Goal: Information Seeking & Learning: Learn about a topic

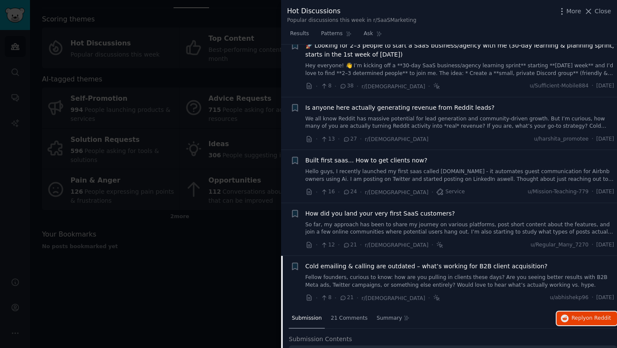
scroll to position [24, 0]
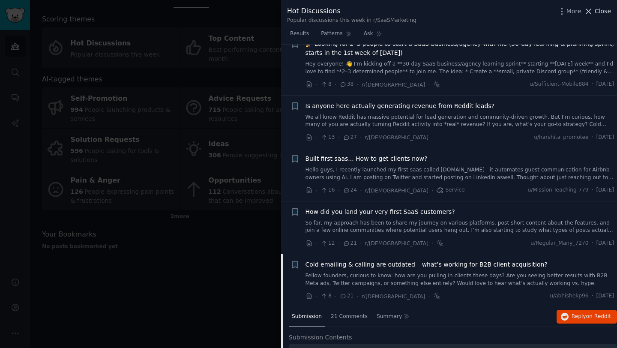
click at [600, 7] on span "Close" at bounding box center [603, 11] width 16 height 9
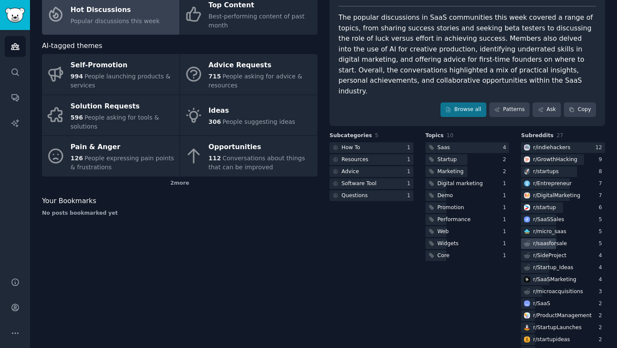
scroll to position [78, 0]
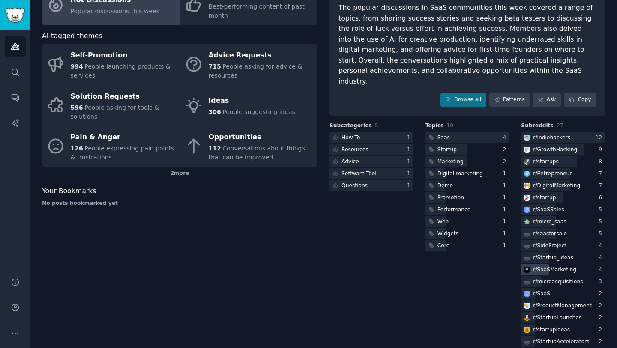
click at [545, 266] on div "r/ [DEMOGRAPHIC_DATA]" at bounding box center [554, 270] width 43 height 8
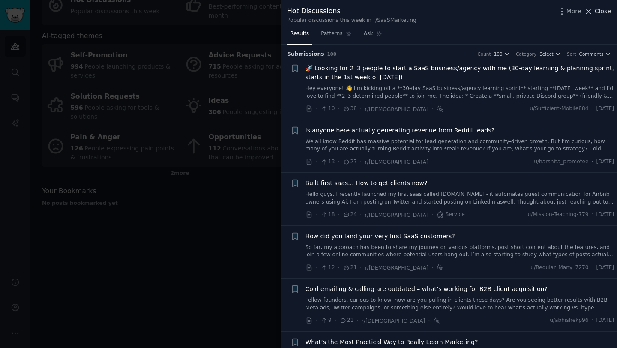
click at [597, 11] on span "Close" at bounding box center [603, 11] width 16 height 9
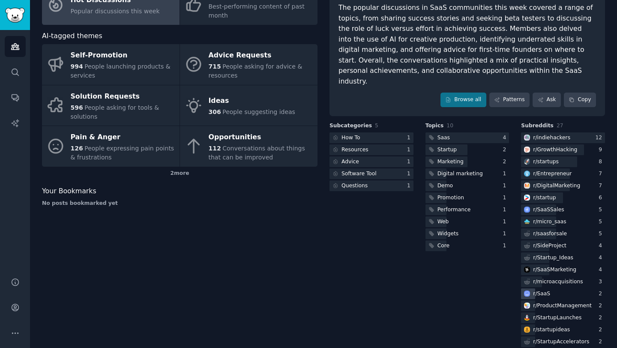
click at [546, 290] on div "r/ SaaS" at bounding box center [541, 294] width 17 height 8
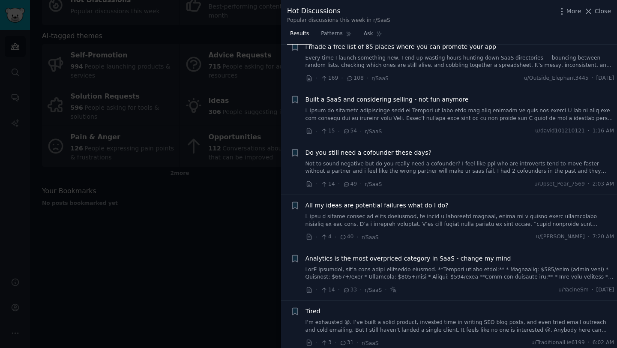
scroll to position [236, 0]
click at [592, 9] on icon at bounding box center [588, 11] width 9 height 9
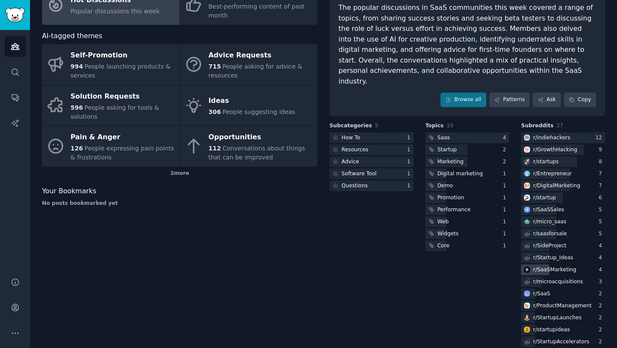
click at [546, 266] on div "r/ [DEMOGRAPHIC_DATA]" at bounding box center [554, 270] width 43 height 8
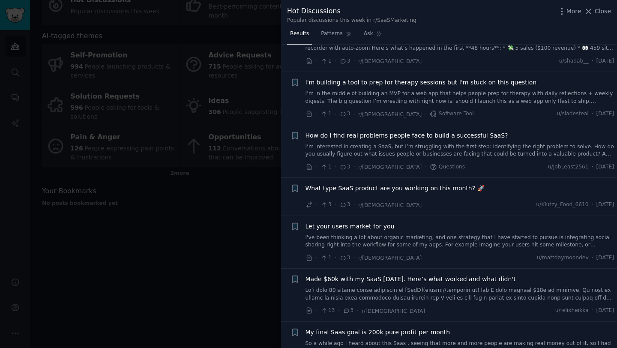
scroll to position [994, 0]
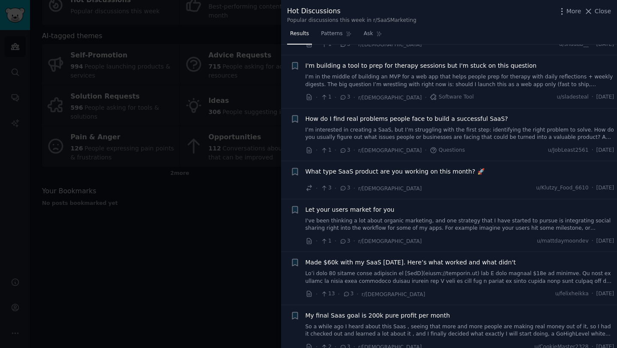
click at [152, 254] on div at bounding box center [308, 174] width 617 height 348
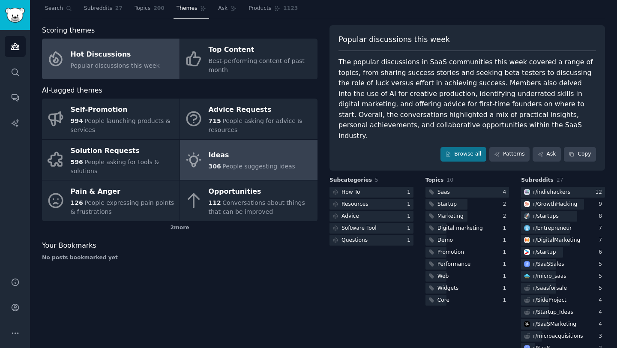
scroll to position [24, 0]
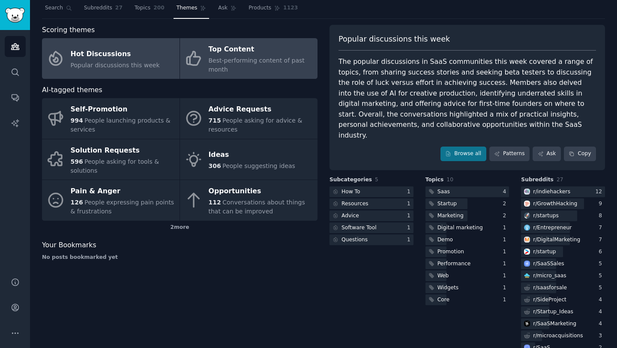
click at [212, 64] on div "Best-performing content of past month" at bounding box center [261, 65] width 105 height 18
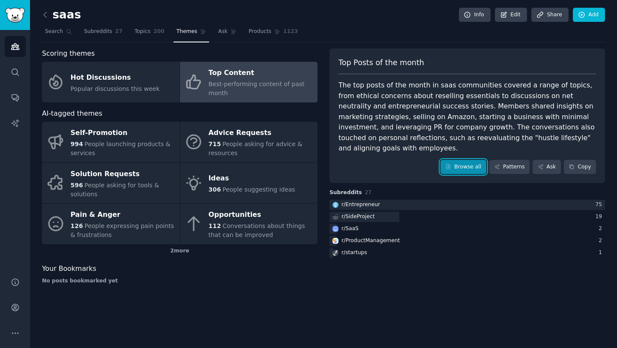
click at [454, 160] on link "Browse all" at bounding box center [463, 167] width 46 height 15
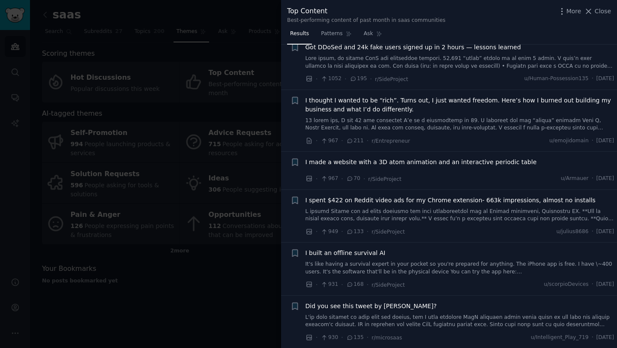
scroll to position [906, 0]
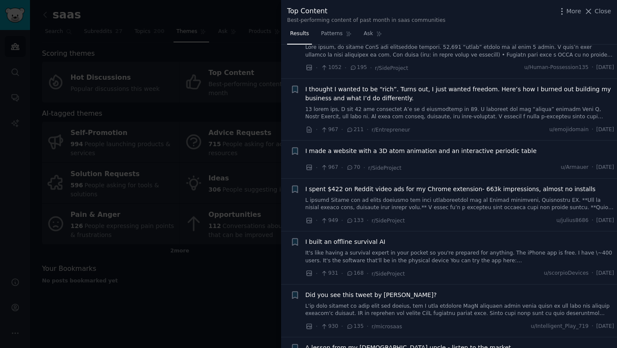
click at [161, 322] on div at bounding box center [308, 174] width 617 height 348
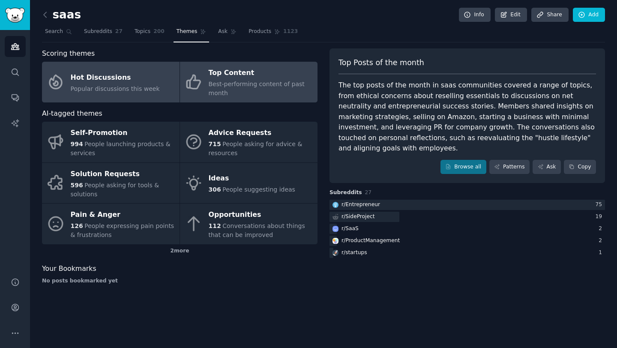
click at [136, 85] on span "Popular discussions this week" at bounding box center [115, 88] width 89 height 7
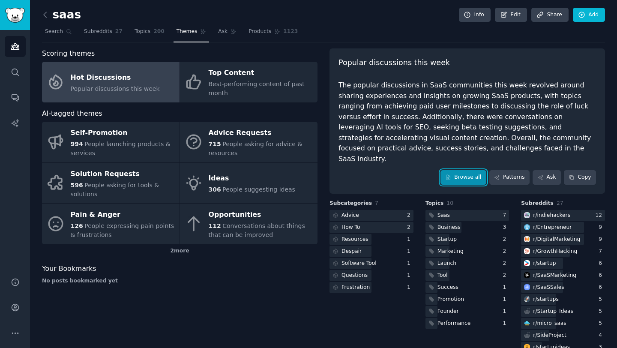
click at [462, 170] on link "Browse all" at bounding box center [463, 177] width 46 height 15
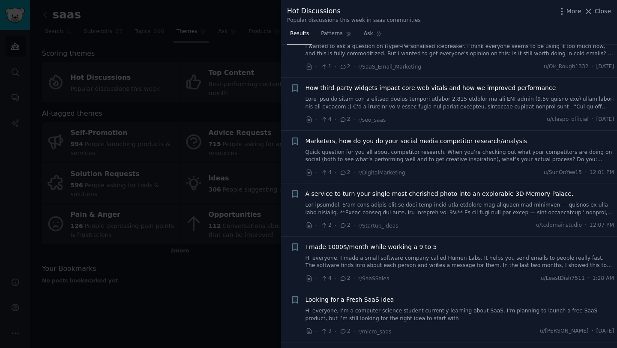
scroll to position [2744, 0]
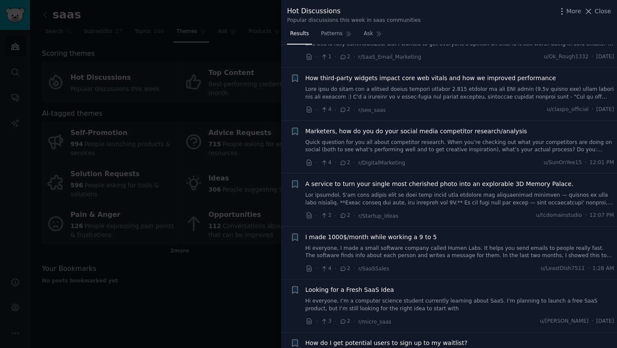
click at [190, 290] on div at bounding box center [308, 174] width 617 height 348
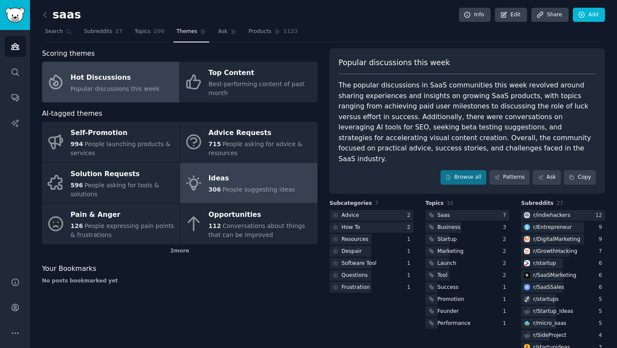
click at [209, 182] on div "Ideas" at bounding box center [252, 179] width 87 height 14
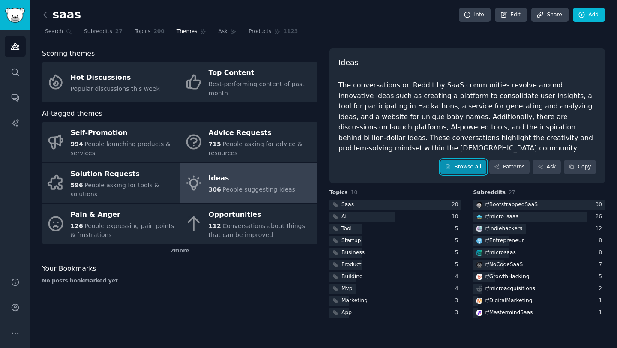
click at [467, 160] on link "Browse all" at bounding box center [463, 167] width 46 height 15
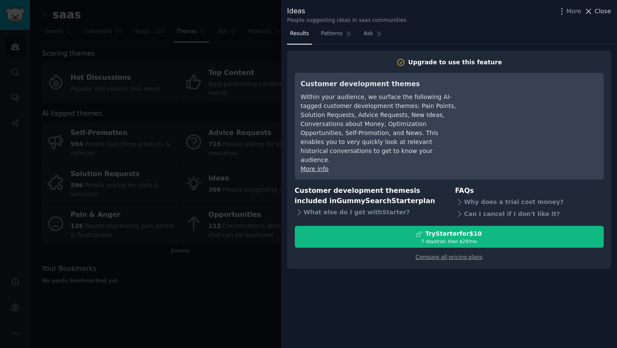
click at [600, 11] on span "Close" at bounding box center [603, 11] width 16 height 9
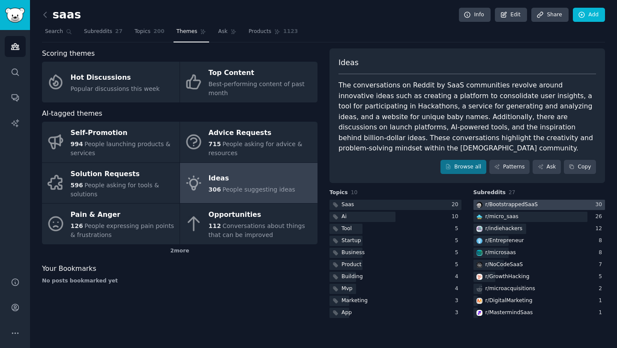
click at [493, 201] on div "r/ BootstrappedSaaS" at bounding box center [511, 205] width 53 height 8
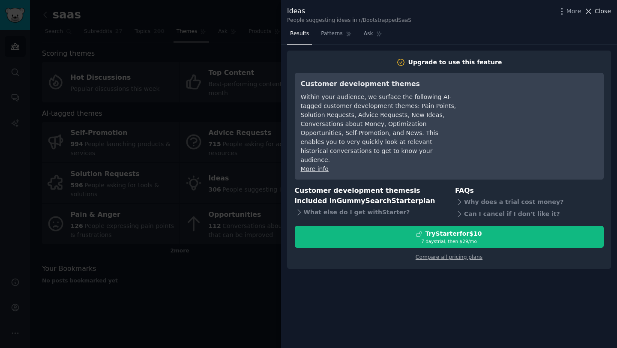
click at [605, 15] on span "Close" at bounding box center [603, 11] width 16 height 9
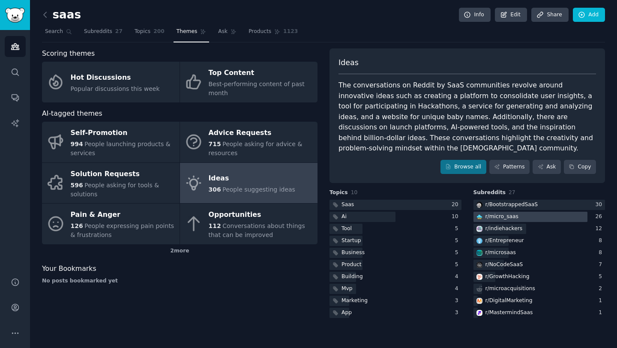
click at [490, 213] on div "r/ micro_saas" at bounding box center [501, 217] width 33 height 8
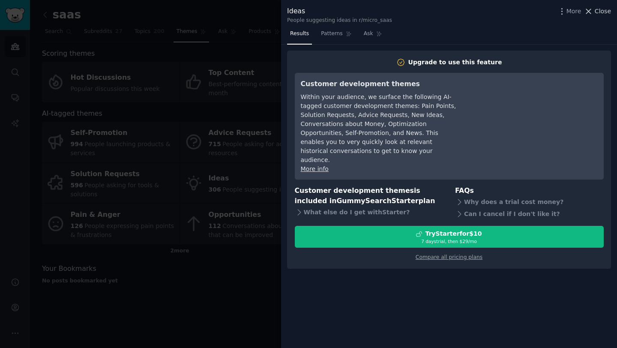
click at [597, 12] on span "Close" at bounding box center [603, 11] width 16 height 9
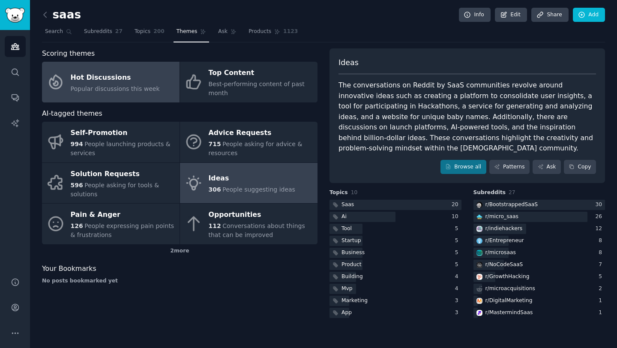
click at [69, 81] on link "Hot Discussions Popular discussions this week" at bounding box center [111, 82] width 138 height 41
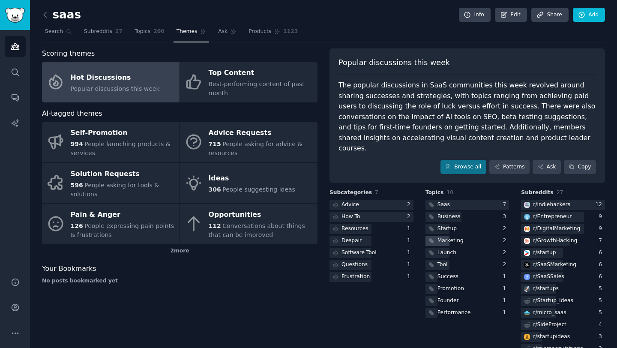
click at [445, 237] on div "Marketing" at bounding box center [450, 241] width 26 height 8
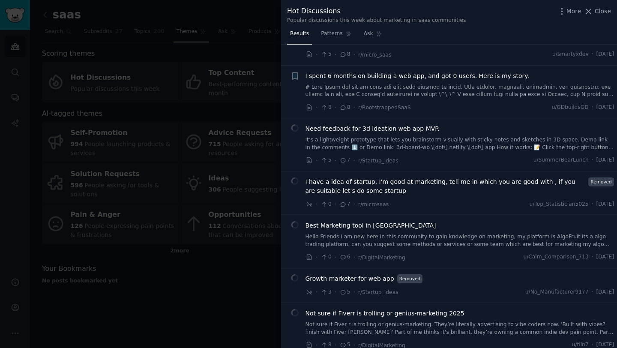
scroll to position [975, 0]
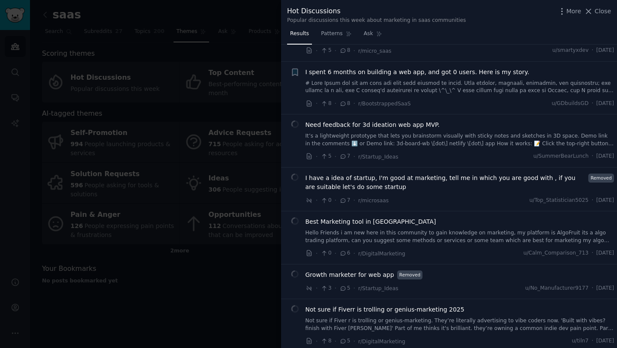
click at [236, 303] on div at bounding box center [308, 174] width 617 height 348
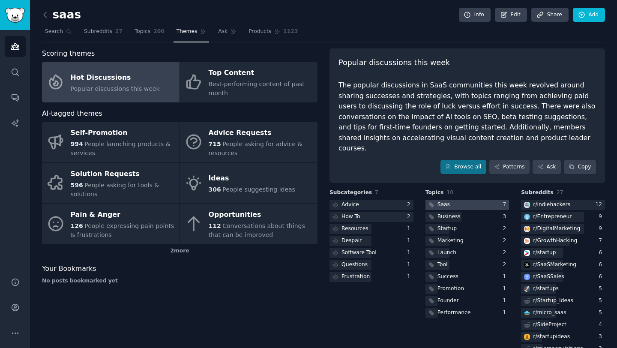
click at [461, 200] on div at bounding box center [467, 205] width 84 height 11
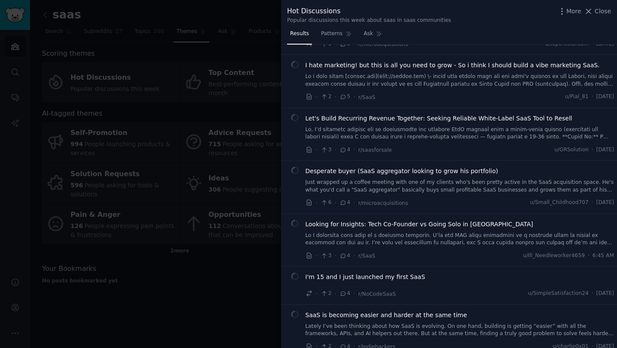
scroll to position [1218, 0]
click at [455, 146] on div "· 3 · 4 · r/saasforsale u/GRSolution · [DATE]" at bounding box center [459, 150] width 309 height 9
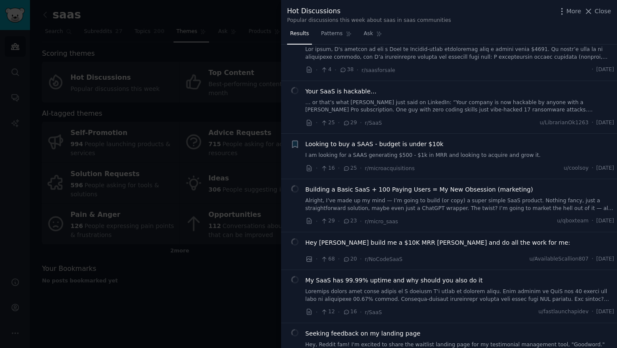
scroll to position [298, 0]
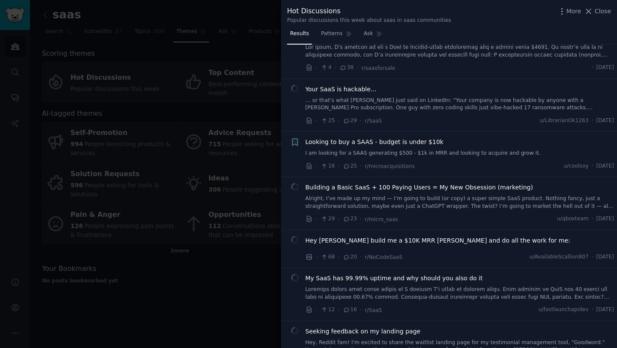
click at [218, 293] on div at bounding box center [308, 174] width 617 height 348
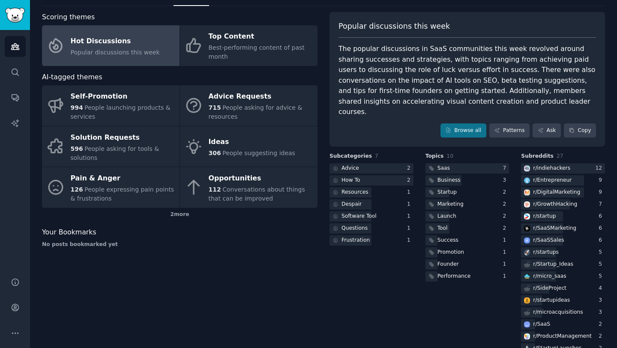
scroll to position [49, 0]
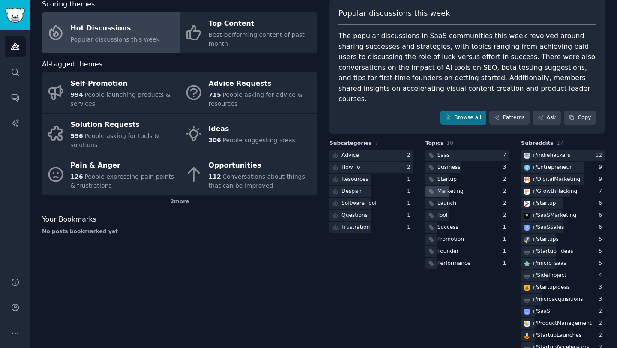
click at [459, 188] on div "Marketing" at bounding box center [450, 192] width 26 height 8
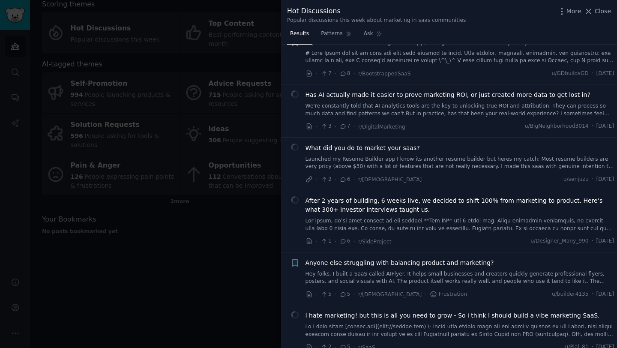
scroll to position [1096, 0]
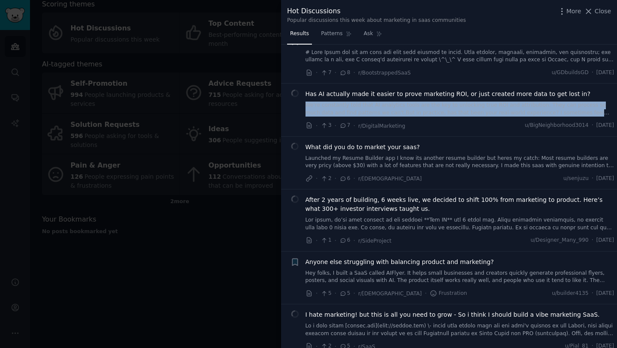
click at [440, 92] on span "Has AI actually made it easier to prove marketing ROI, or just created more dat…" at bounding box center [447, 94] width 285 height 9
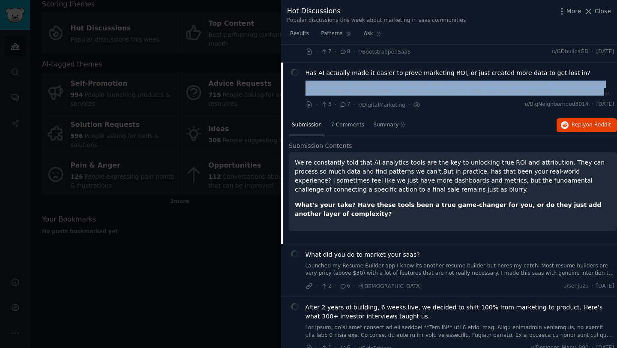
scroll to position [1135, 0]
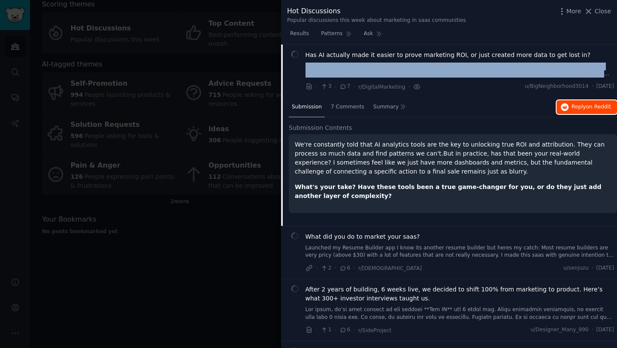
click at [572, 105] on span "Reply on Reddit" at bounding box center [591, 107] width 39 height 8
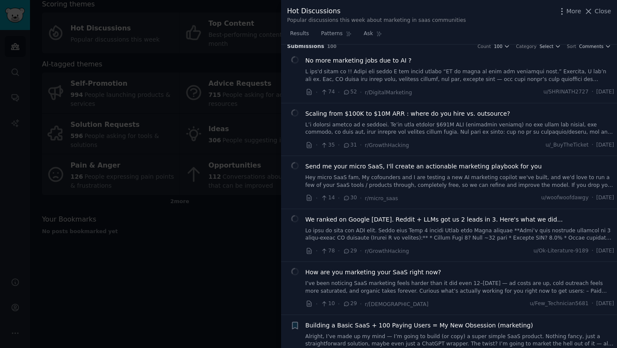
scroll to position [9, 0]
click at [406, 131] on link at bounding box center [459, 127] width 309 height 15
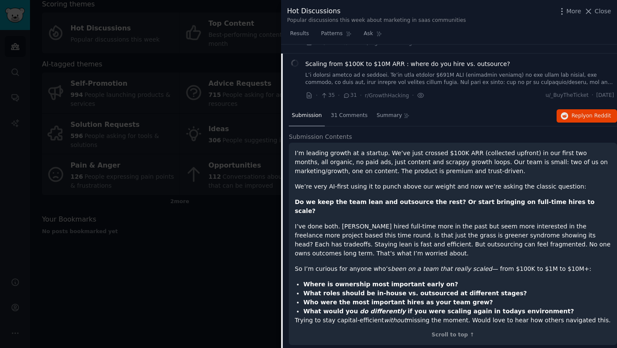
scroll to position [66, 0]
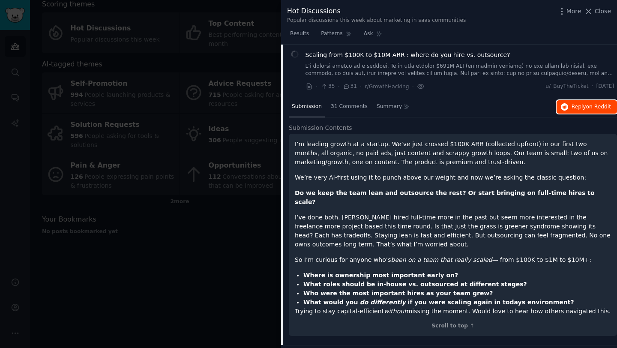
click at [599, 107] on span "on Reddit" at bounding box center [598, 107] width 25 height 6
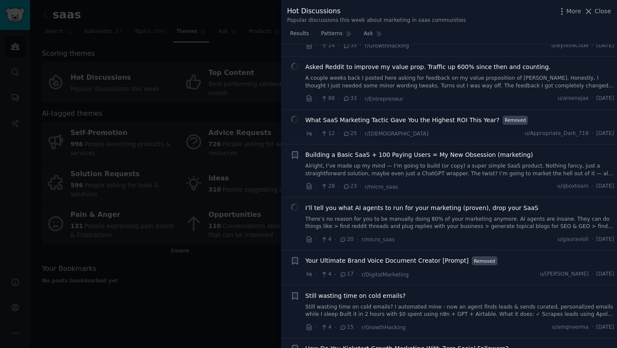
scroll to position [215, 0]
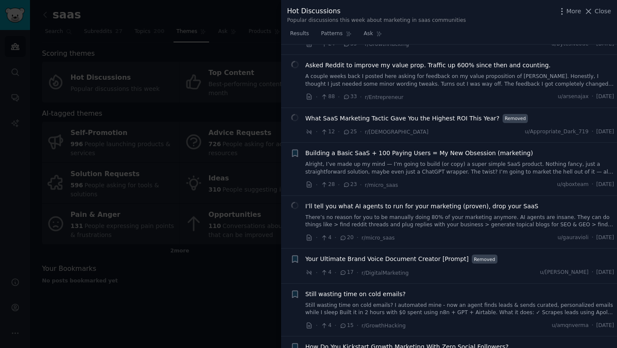
click at [414, 124] on div "What SaaS Marketing Tactic Gave You the Highest ROI This Year? Removed · 12 · 2…" at bounding box center [459, 125] width 309 height 23
click at [439, 123] on div "What SaaS Marketing Tactic Gave You the Highest ROI This Year? Removed · 12 · 2…" at bounding box center [459, 125] width 309 height 23
click at [437, 119] on span "What SaaS Marketing Tactic Gave You the Highest ROI This Year?" at bounding box center [402, 118] width 194 height 9
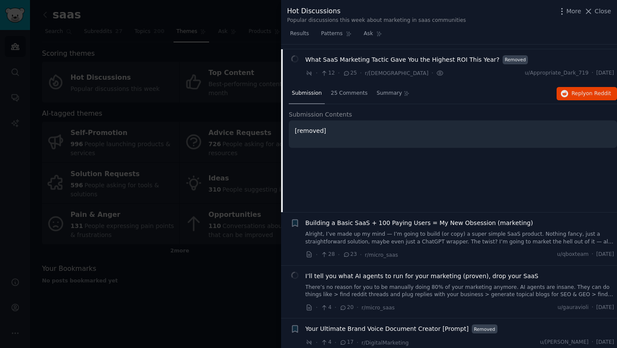
scroll to position [278, 0]
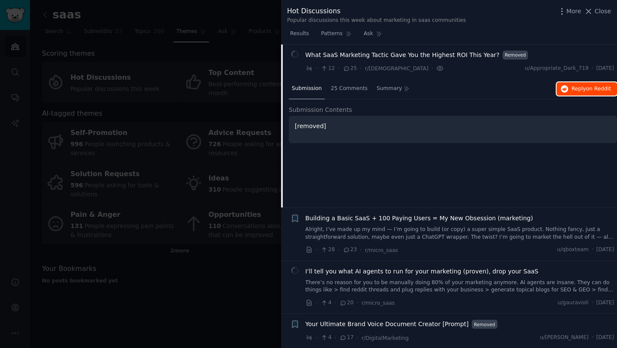
click at [572, 85] on span "Reply on Reddit" at bounding box center [591, 89] width 39 height 8
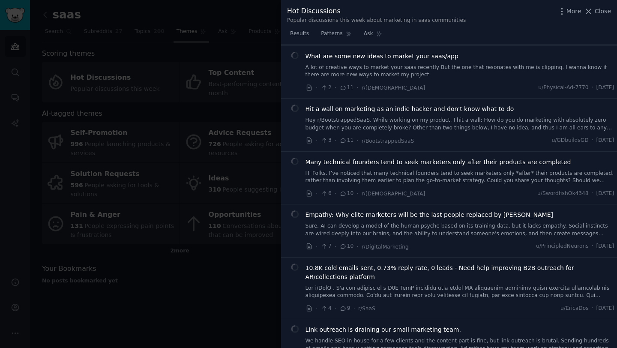
scroll to position [692, 0]
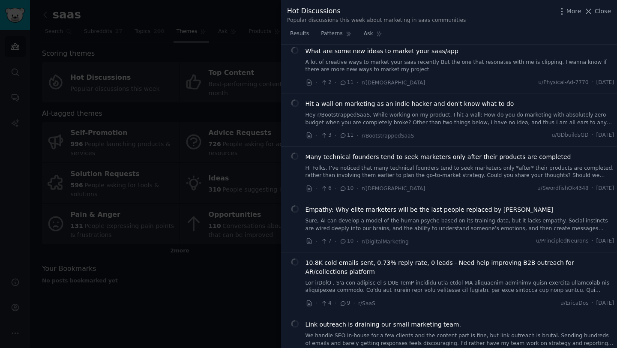
click at [222, 308] on div at bounding box center [308, 174] width 617 height 348
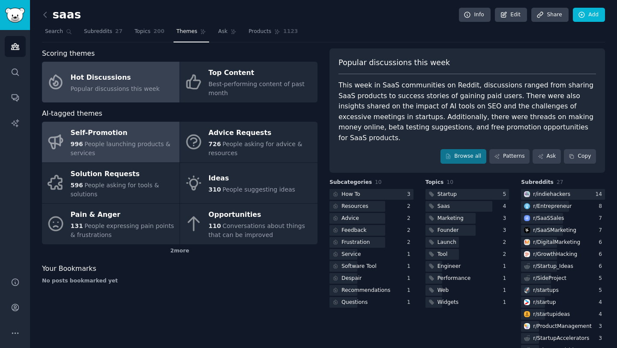
click at [142, 150] on div "996 People launching products & services" at bounding box center [123, 149] width 105 height 18
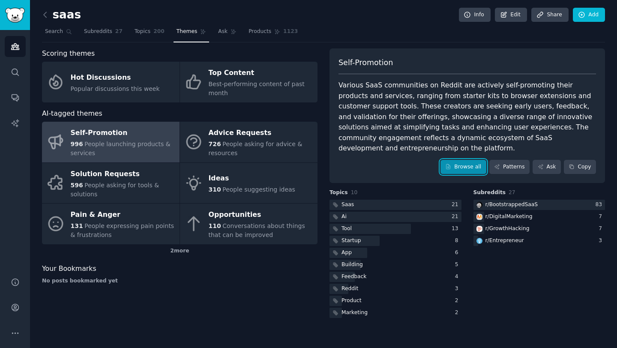
click at [462, 160] on link "Browse all" at bounding box center [463, 167] width 46 height 15
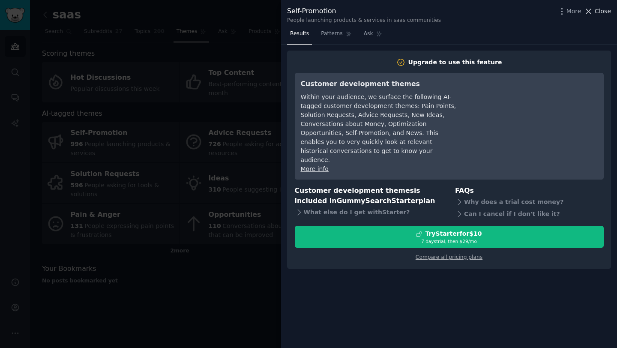
click at [598, 13] on span "Close" at bounding box center [603, 11] width 16 height 9
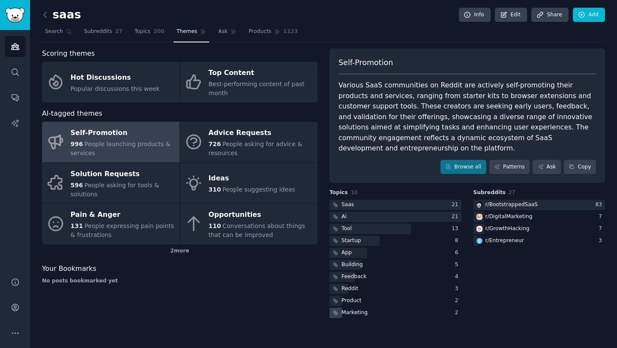
click at [379, 308] on div "Marketing" at bounding box center [395, 313] width 132 height 11
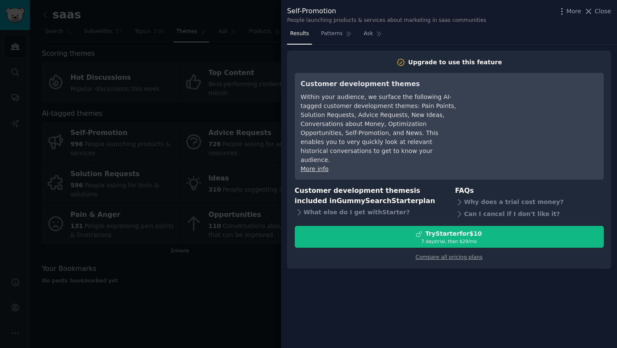
click at [226, 301] on div at bounding box center [308, 174] width 617 height 348
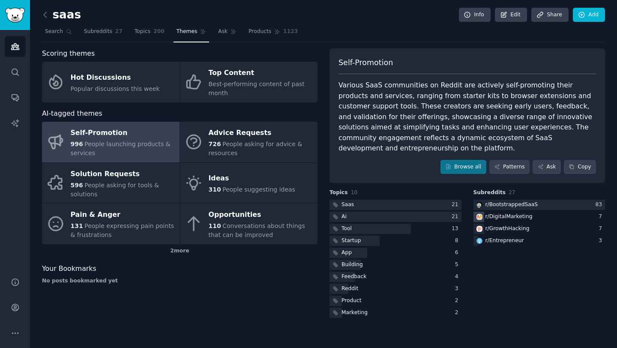
click at [505, 213] on div "r/ DigitalMarketing" at bounding box center [508, 217] width 47 height 8
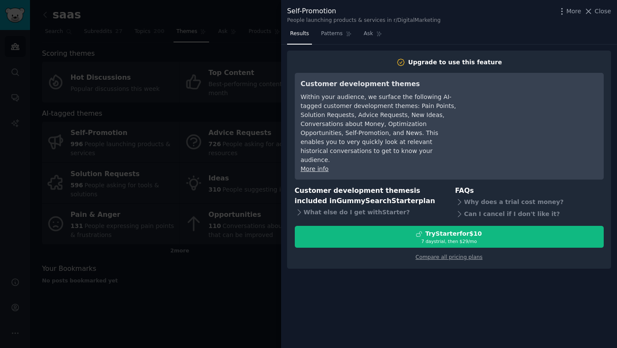
click at [187, 341] on div at bounding box center [308, 174] width 617 height 348
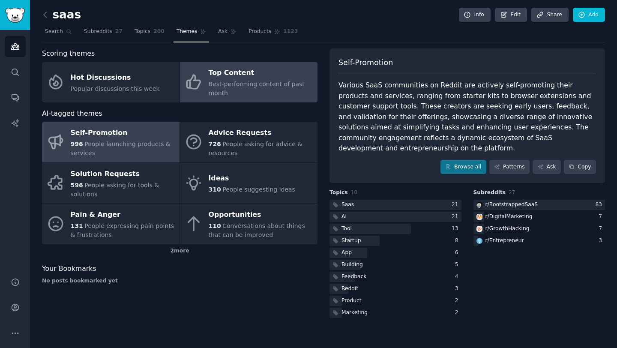
click at [204, 84] on link "Top Content Best-performing content of past month" at bounding box center [249, 82] width 138 height 41
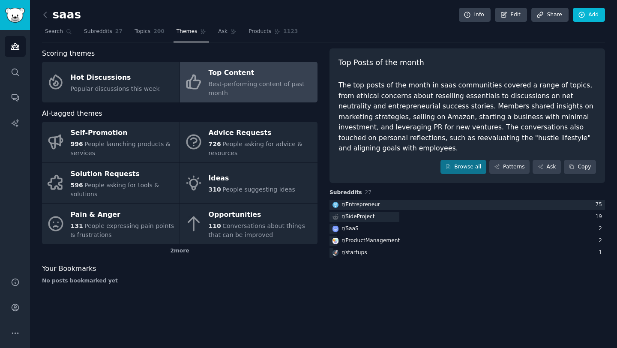
click at [458, 163] on div "Top Posts of the month The top posts of the month in saas communities covered a…" at bounding box center [466, 115] width 275 height 135
click at [456, 160] on link "Browse all" at bounding box center [463, 167] width 46 height 15
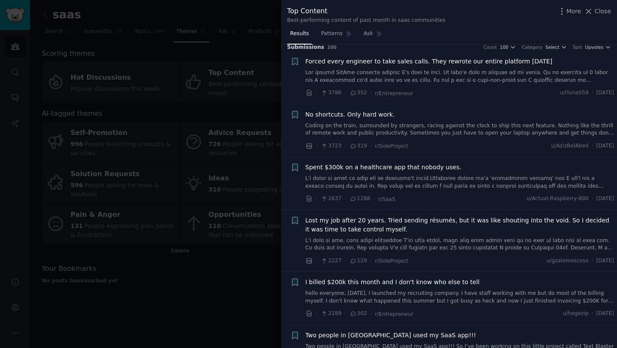
scroll to position [3, 0]
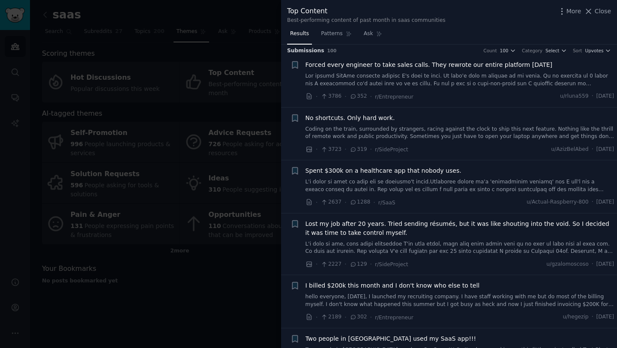
click at [385, 83] on link at bounding box center [459, 79] width 309 height 15
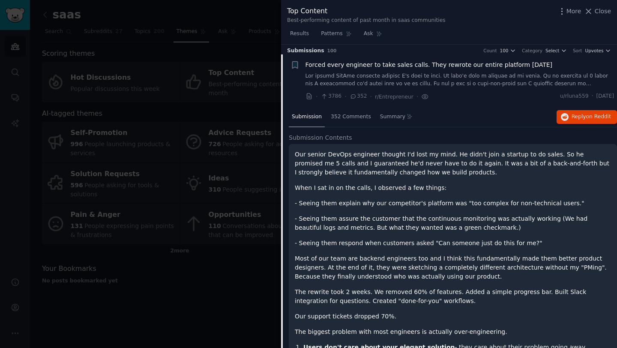
scroll to position [13, 0]
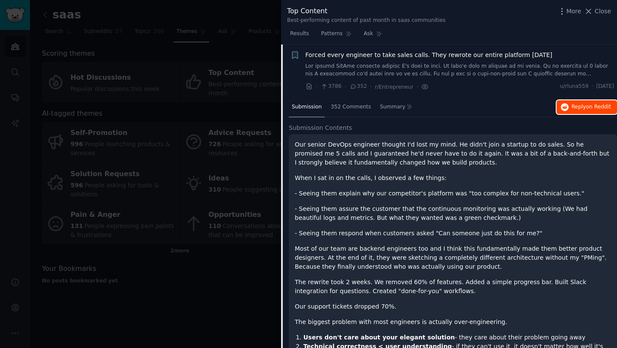
click at [578, 104] on span "Reply on Reddit" at bounding box center [591, 107] width 39 height 8
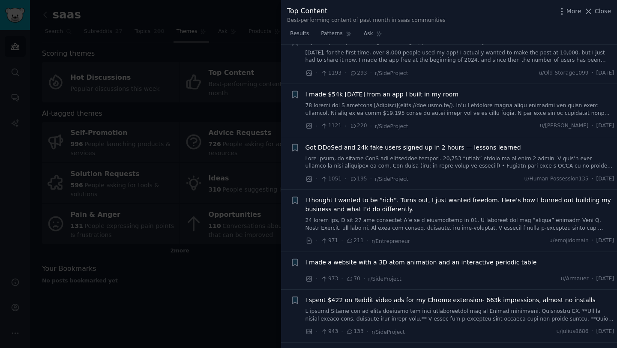
scroll to position [1126, 0]
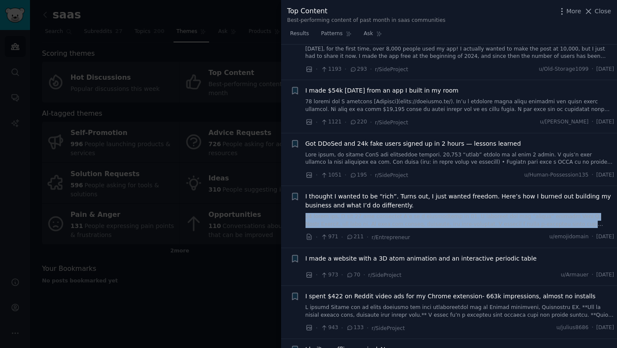
click at [541, 192] on span "I thought I wanted to be “rich”. Turns out, I just wanted freedom. Here’s how I…" at bounding box center [459, 201] width 309 height 18
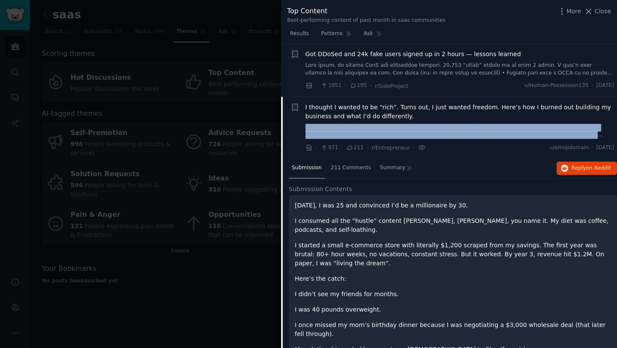
scroll to position [940, 0]
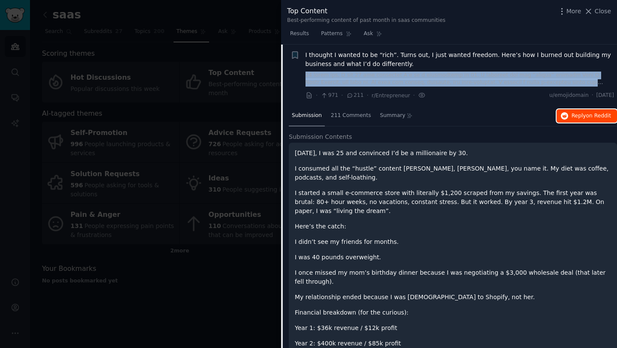
click at [566, 119] on icon "button" at bounding box center [565, 116] width 8 height 8
